Goal: Complete application form

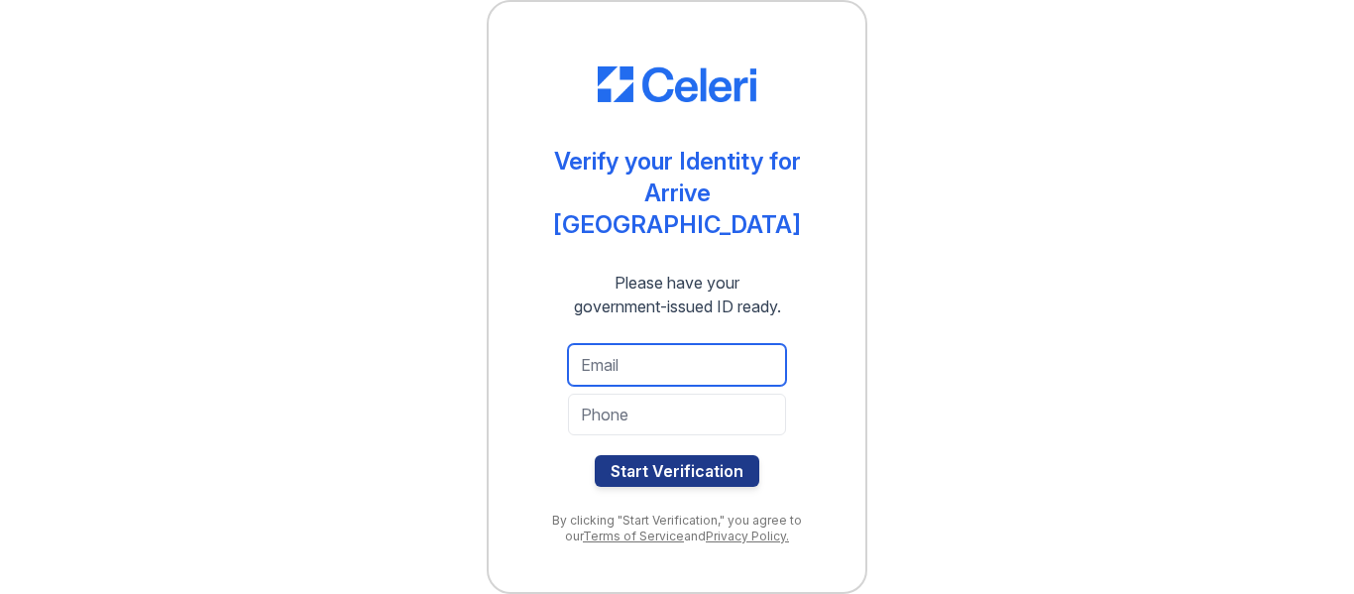
click at [665, 361] on input "email" at bounding box center [677, 365] width 218 height 42
type input "[PERSON_NAME][EMAIL_ADDRESS][PERSON_NAME][DOMAIN_NAME]"
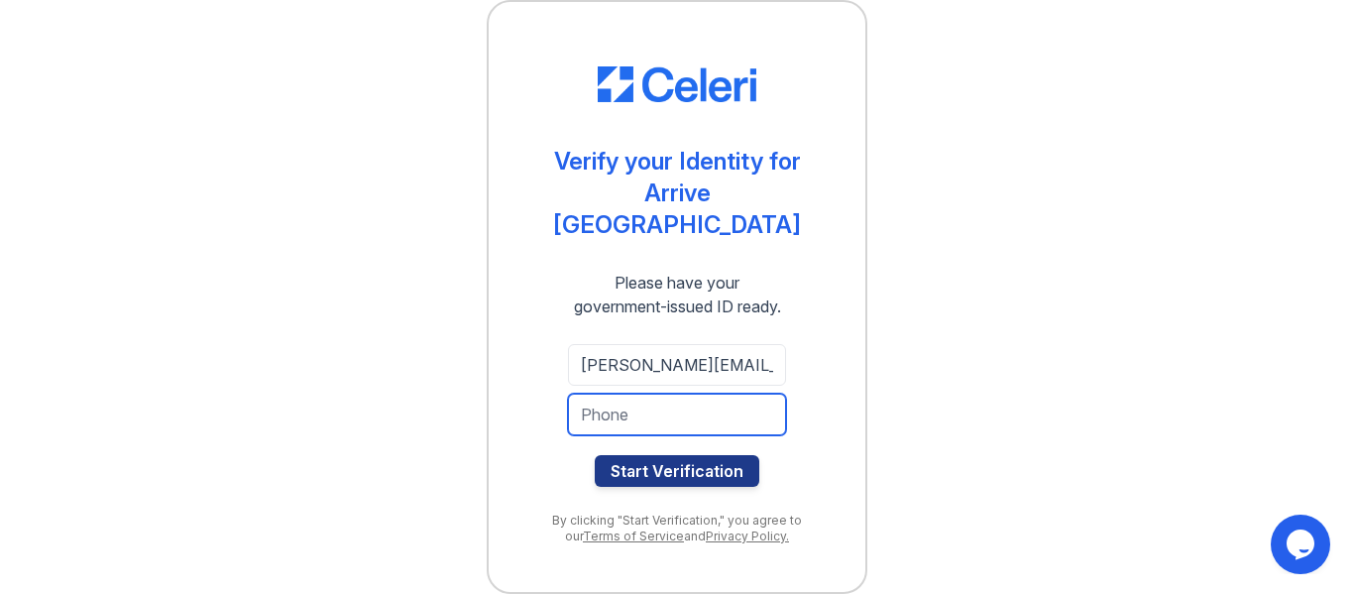
click at [751, 407] on input "tel" at bounding box center [677, 415] width 218 height 42
type input "6307770354"
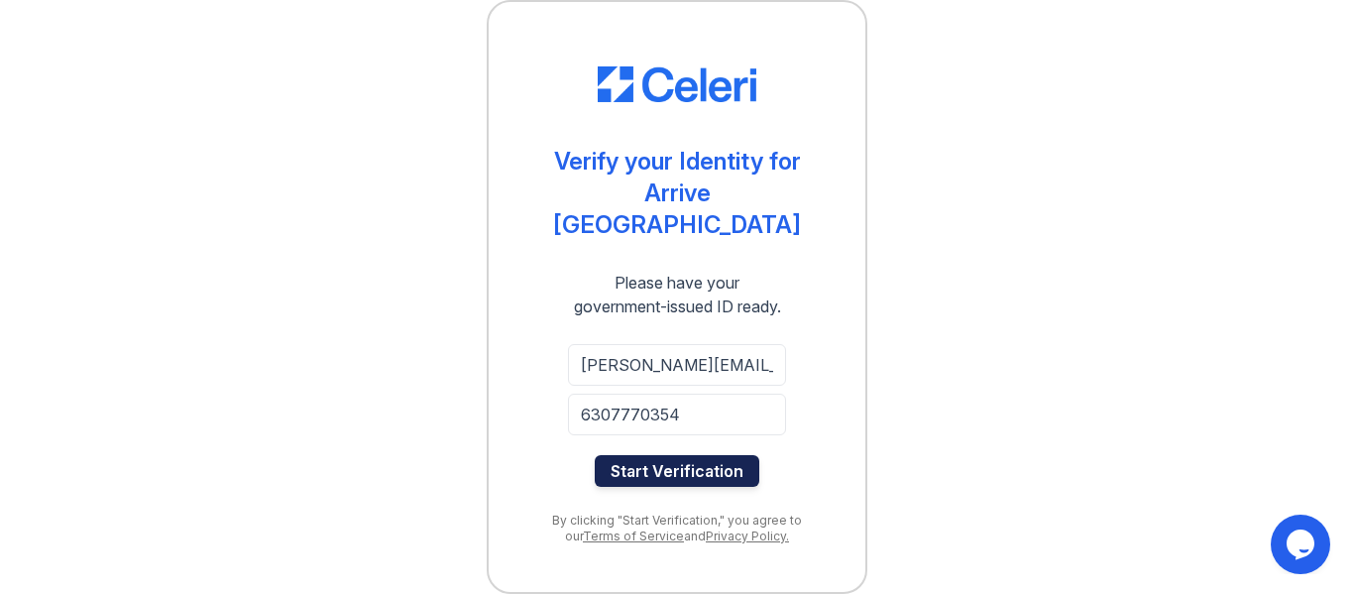
click at [640, 466] on button "Start Verification" at bounding box center [677, 471] width 165 height 32
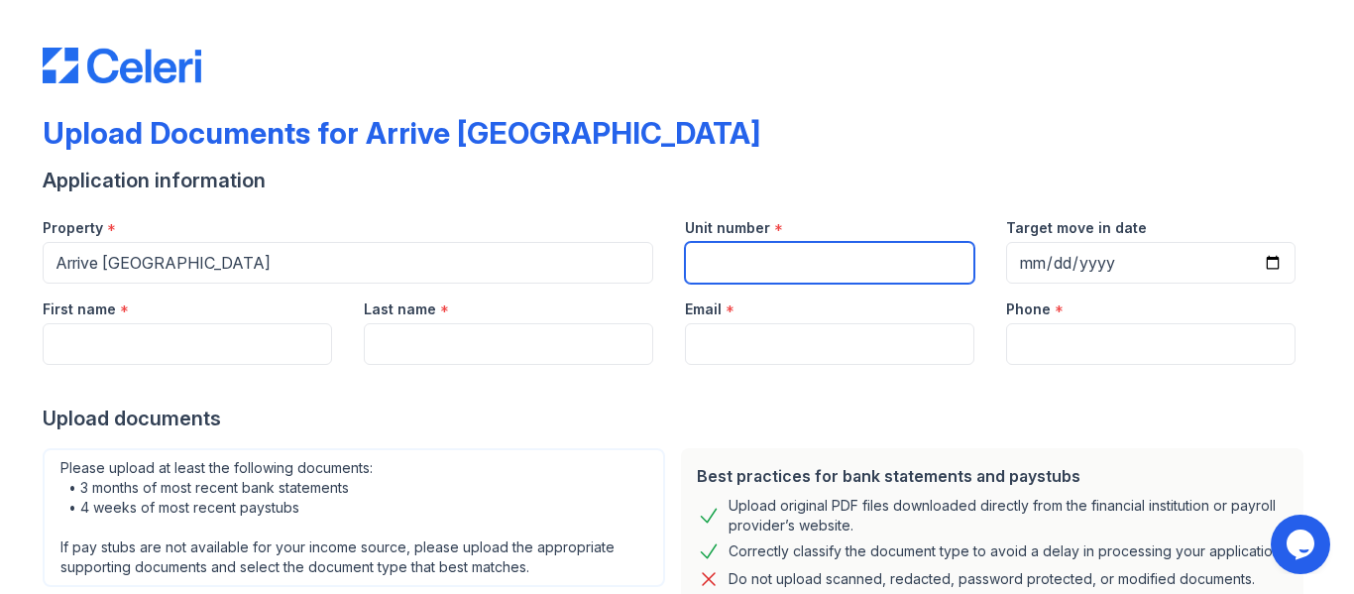
click at [767, 253] on input "Unit number" at bounding box center [829, 263] width 289 height 42
type input "259"
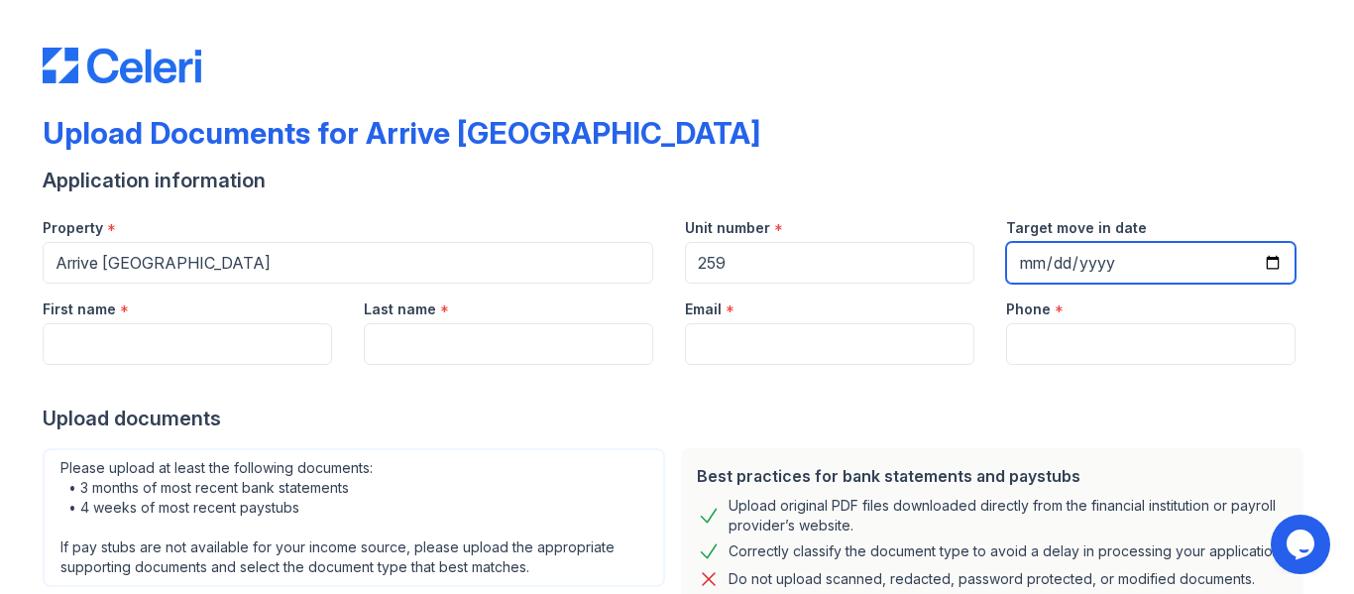
click at [1039, 260] on input "Target move in date" at bounding box center [1150, 263] width 289 height 42
type input "2025-10-19"
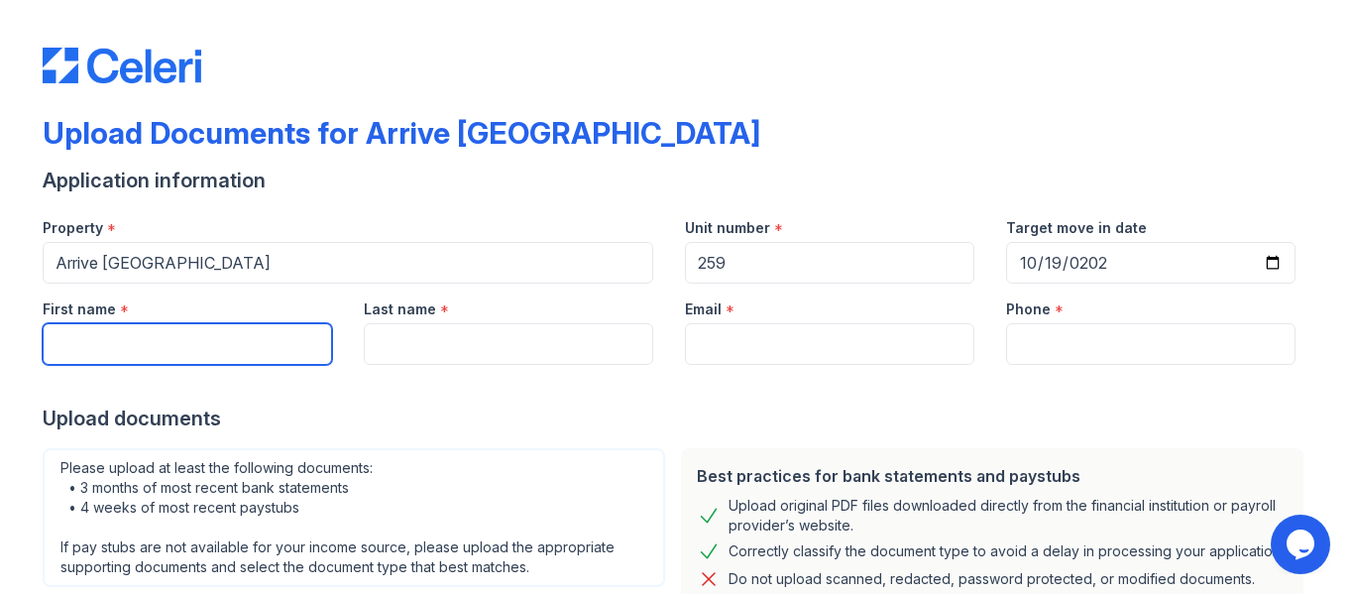
click at [123, 326] on input "First name" at bounding box center [187, 344] width 289 height 42
type input "Melanie"
type input "Gucwa"
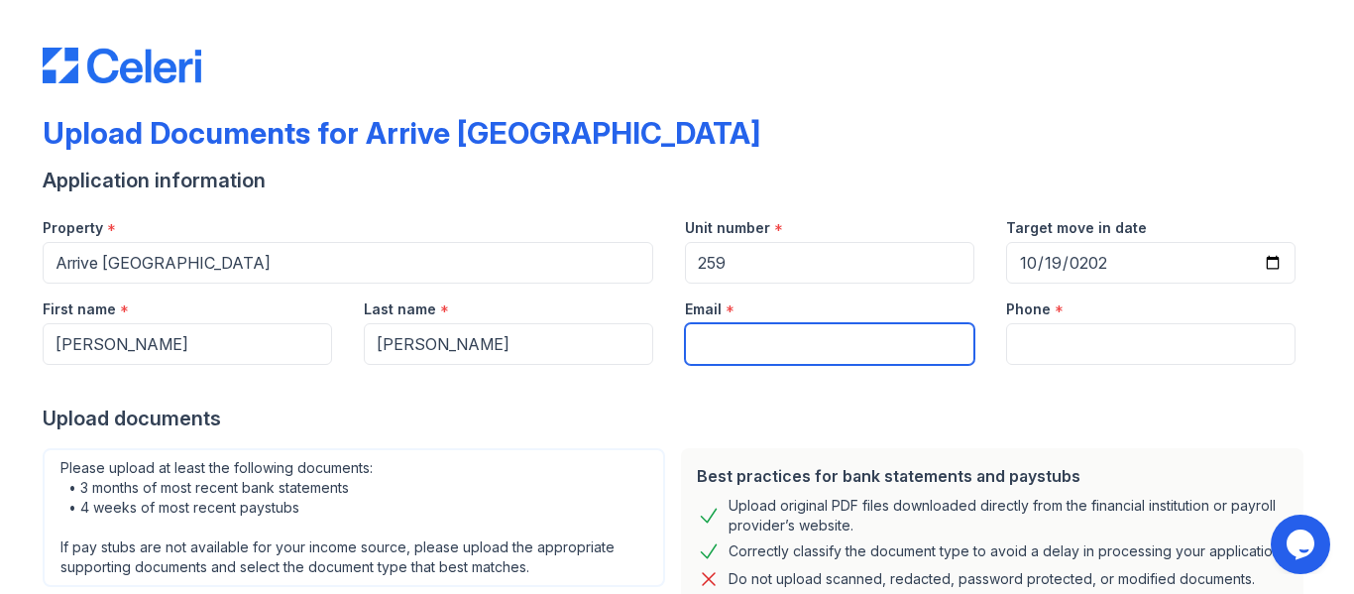
type input "[PERSON_NAME][EMAIL_ADDRESS][PERSON_NAME][DOMAIN_NAME]"
type input "6307770354"
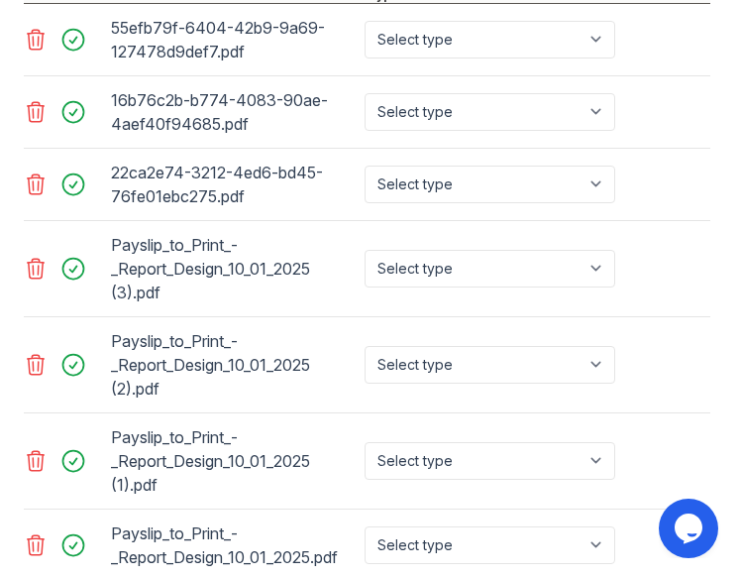
scroll to position [1700, 0]
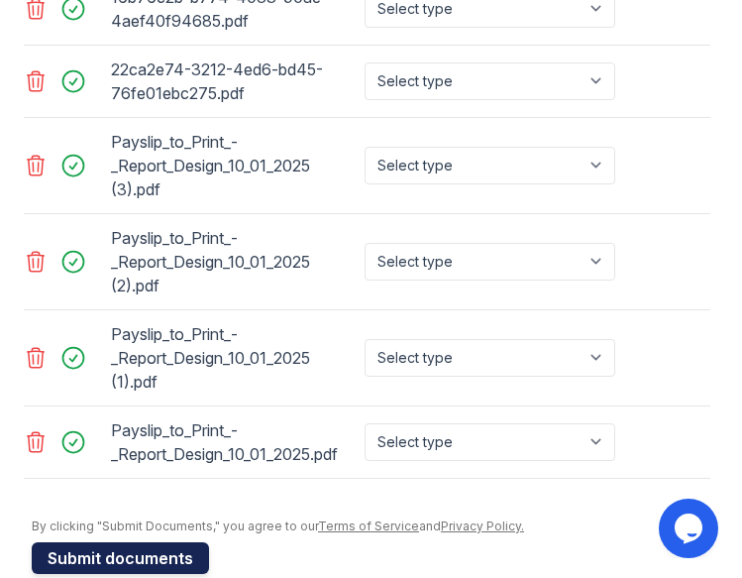
click at [140, 542] on button "Submit documents" at bounding box center [120, 558] width 177 height 32
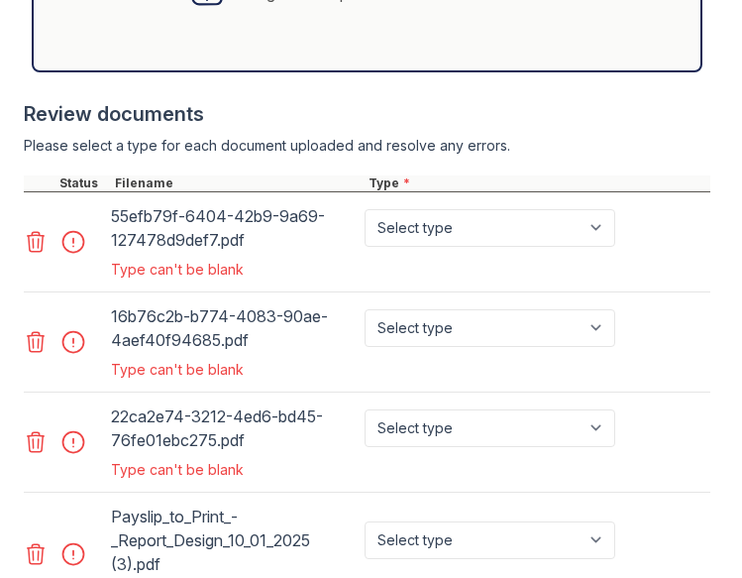
scroll to position [1468, 0]
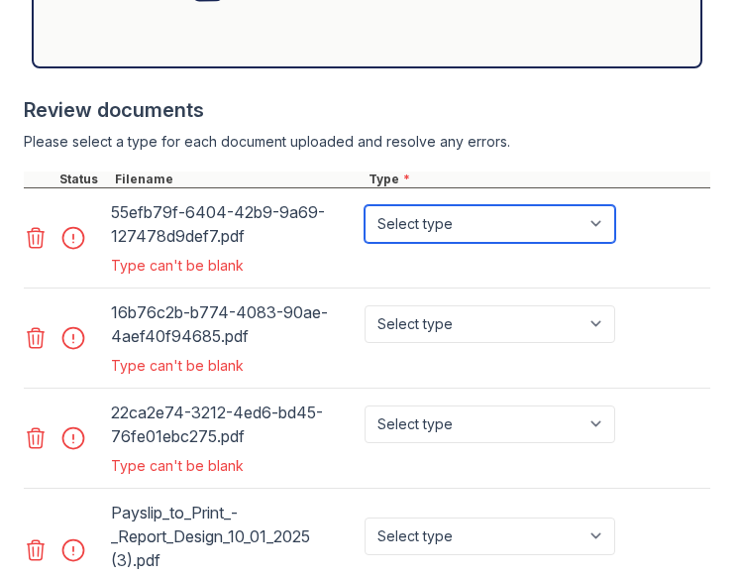
click at [483, 205] on select "Select type Paystub Bank Statement Offer Letter Tax Documents Benefit Award Let…" at bounding box center [490, 224] width 251 height 38
select select "bank_statement"
click at [365, 205] on select "Select type Paystub Bank Statement Offer Letter Tax Documents Benefit Award Let…" at bounding box center [490, 224] width 251 height 38
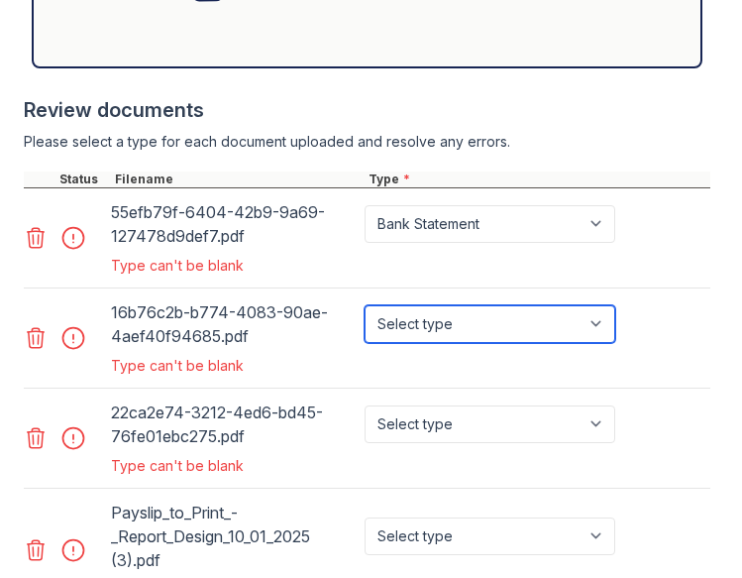
click at [419, 305] on select "Select type Paystub Bank Statement Offer Letter Tax Documents Benefit Award Let…" at bounding box center [490, 324] width 251 height 38
select select "bank_statement"
click at [365, 305] on select "Select type Paystub Bank Statement Offer Letter Tax Documents Benefit Award Let…" at bounding box center [490, 324] width 251 height 38
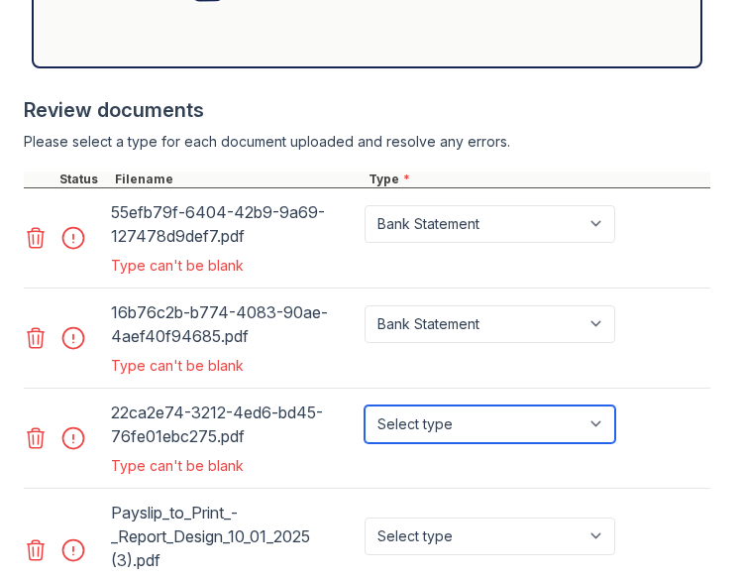
click at [413, 405] on select "Select type Paystub Bank Statement Offer Letter Tax Documents Benefit Award Let…" at bounding box center [490, 424] width 251 height 38
select select "bank_statement"
click at [365, 405] on select "Select type Paystub Bank Statement Offer Letter Tax Documents Benefit Award Let…" at bounding box center [490, 424] width 251 height 38
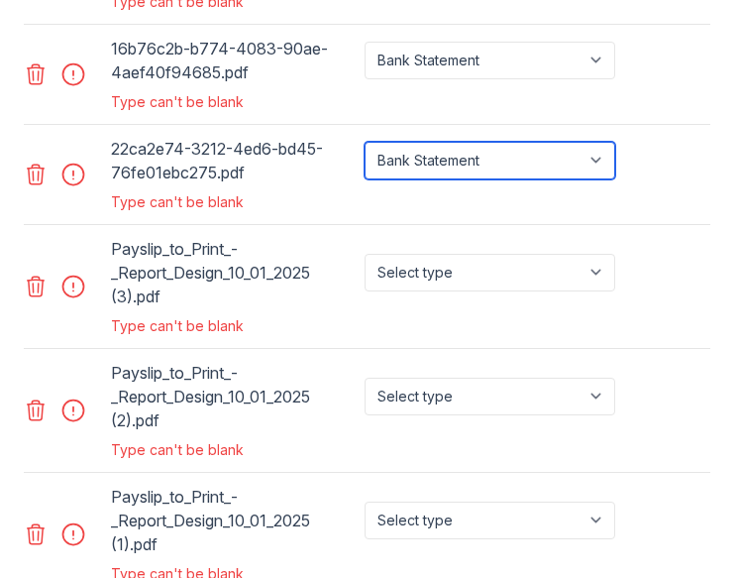
scroll to position [1743, 0]
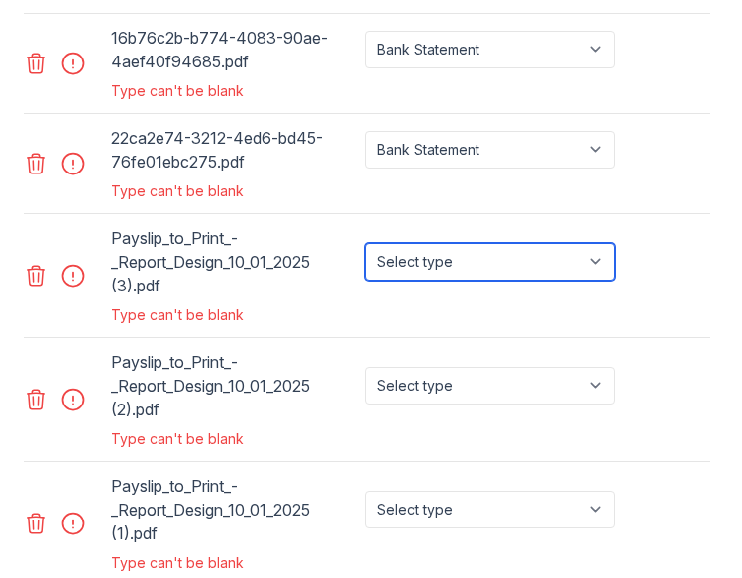
click at [427, 243] on select "Select type Paystub Bank Statement Offer Letter Tax Documents Benefit Award Let…" at bounding box center [490, 262] width 251 height 38
select select "paystub"
click at [365, 243] on select "Select type Paystub Bank Statement Offer Letter Tax Documents Benefit Award Let…" at bounding box center [490, 262] width 251 height 38
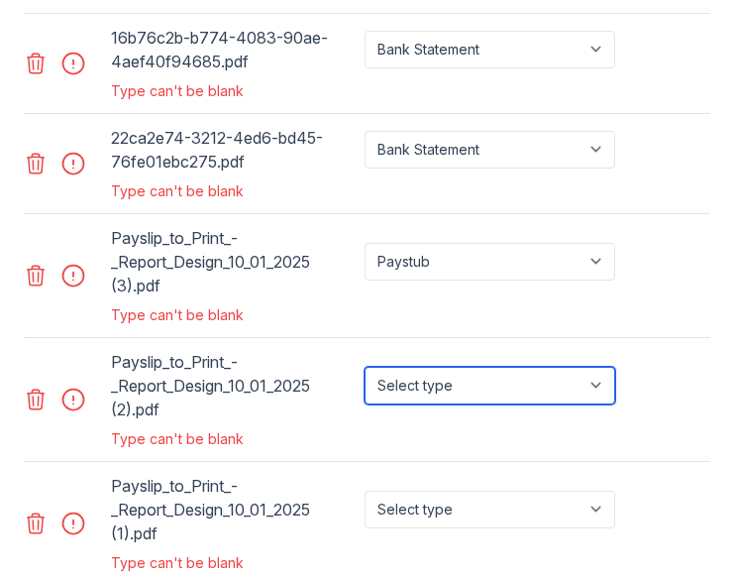
click at [431, 367] on select "Select type Paystub Bank Statement Offer Letter Tax Documents Benefit Award Let…" at bounding box center [490, 386] width 251 height 38
select select "paystub"
click at [365, 367] on select "Select type Paystub Bank Statement Offer Letter Tax Documents Benefit Award Let…" at bounding box center [490, 386] width 251 height 38
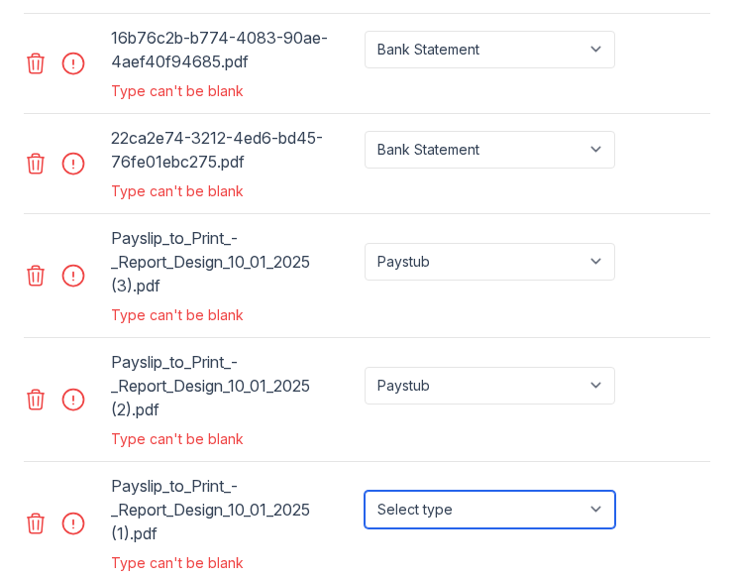
click at [431, 491] on select "Select type Paystub Bank Statement Offer Letter Tax Documents Benefit Award Let…" at bounding box center [490, 510] width 251 height 38
select select "paystub"
click at [365, 491] on select "Select type Paystub Bank Statement Offer Letter Tax Documents Benefit Award Let…" at bounding box center [490, 510] width 251 height 38
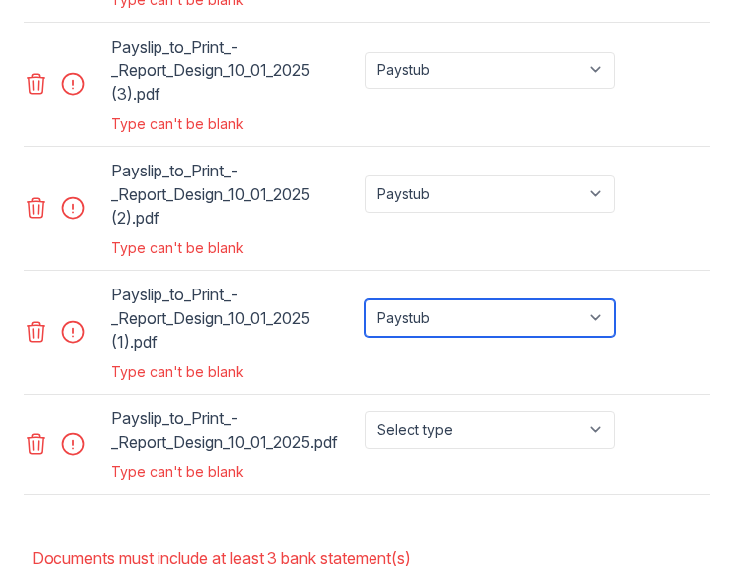
scroll to position [1982, 0]
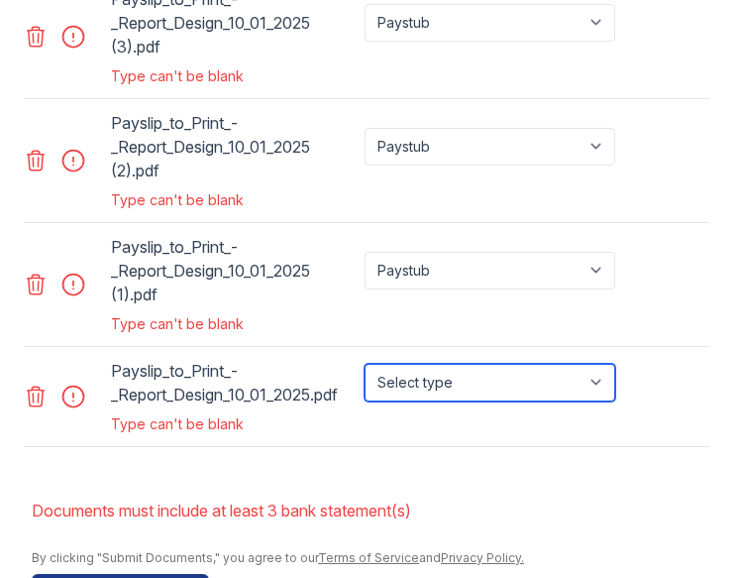
click at [421, 364] on select "Select type Paystub Bank Statement Offer Letter Tax Documents Benefit Award Let…" at bounding box center [490, 383] width 251 height 38
select select "paystub"
click at [365, 364] on select "Select type Paystub Bank Statement Offer Letter Tax Documents Benefit Award Let…" at bounding box center [490, 383] width 251 height 38
